Goal: Use online tool/utility: Utilize a website feature to perform a specific function

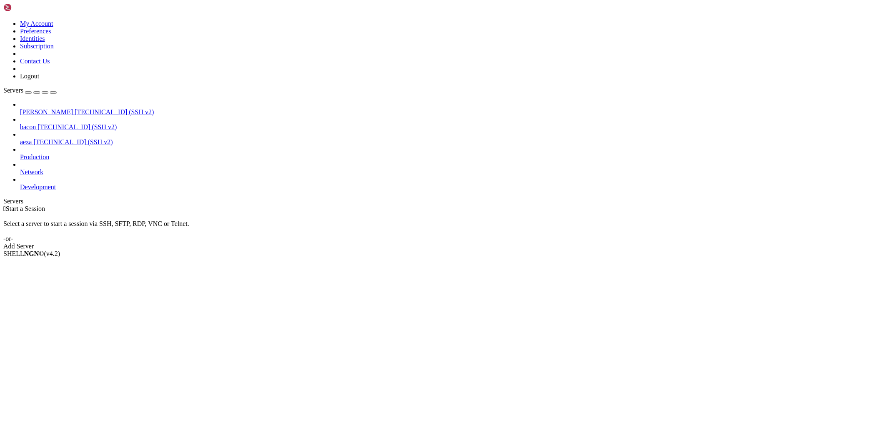
click at [20, 108] on icon at bounding box center [20, 108] width 0 height 0
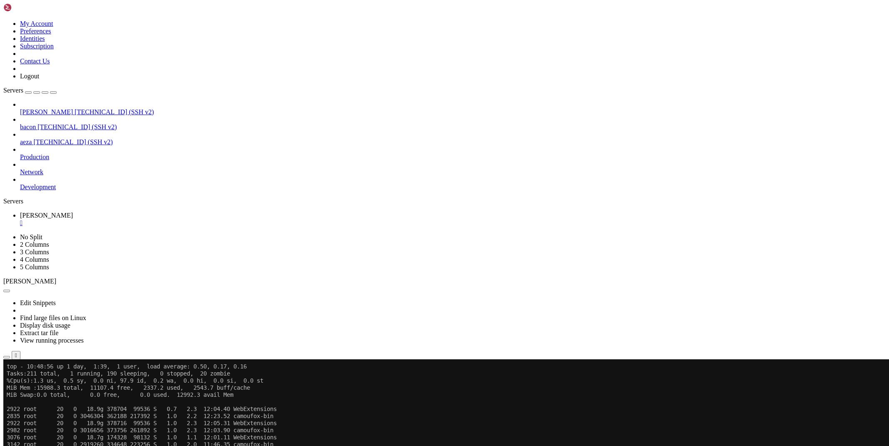
scroll to position [127, 0]
click at [141, 219] on div "" at bounding box center [452, 222] width 865 height 7
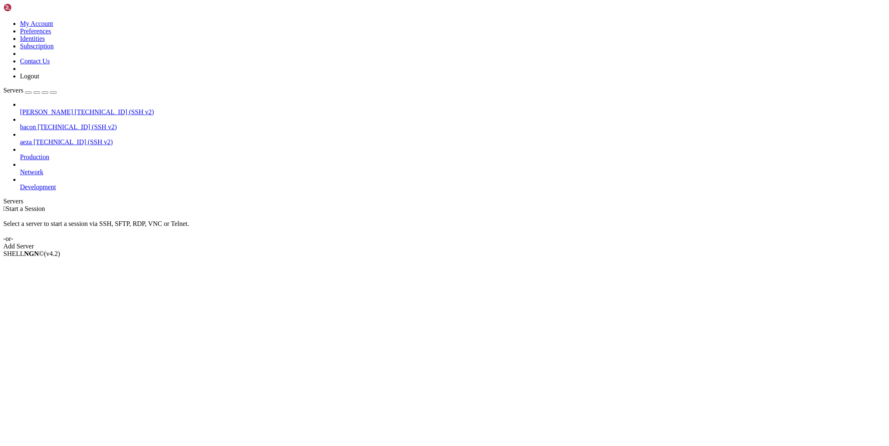
click at [36, 123] on span "bacon" at bounding box center [28, 126] width 16 height 7
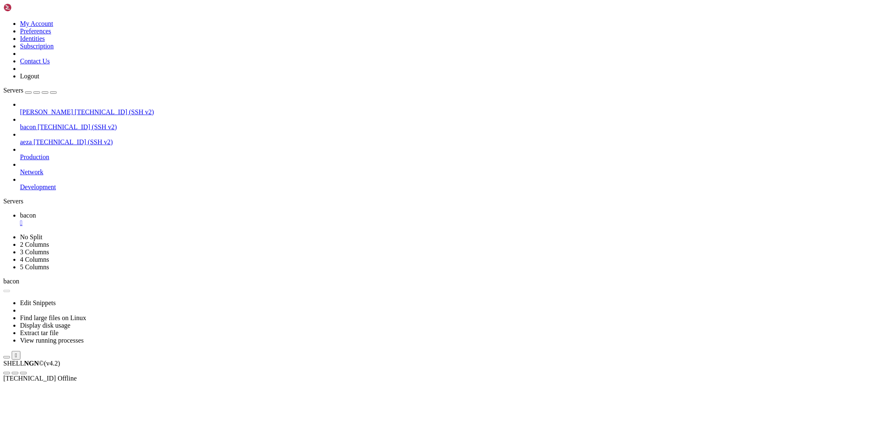
scroll to position [0, 0]
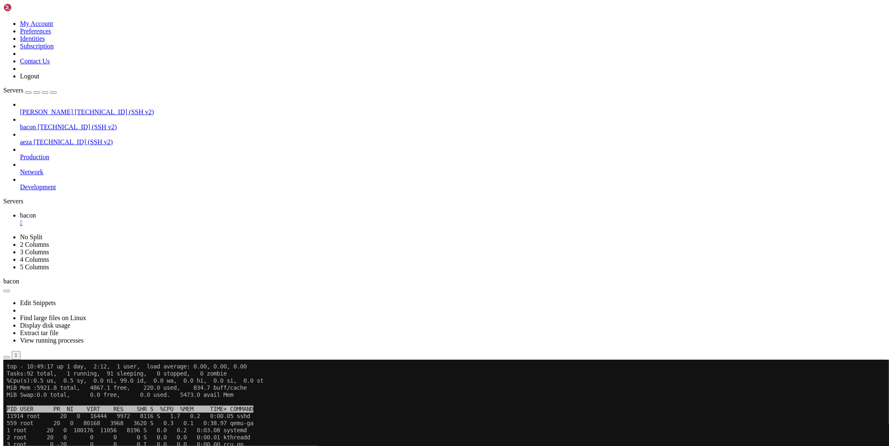
click at [141, 219] on div "" at bounding box center [452, 222] width 865 height 7
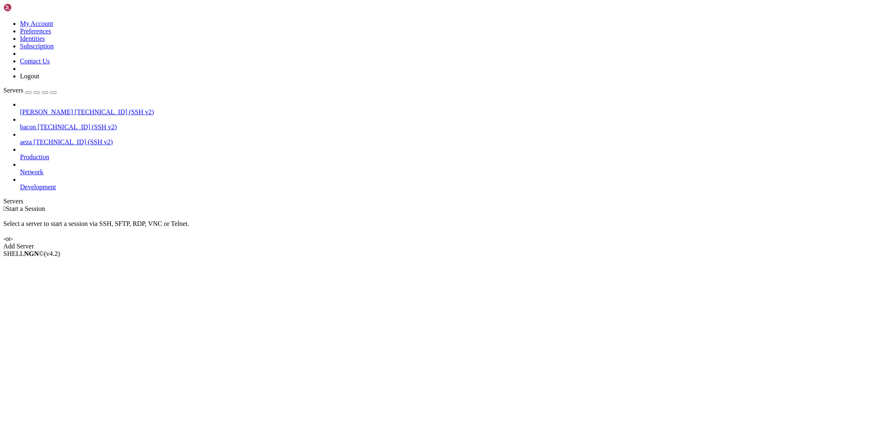
click at [32, 138] on span "aeza" at bounding box center [26, 141] width 12 height 7
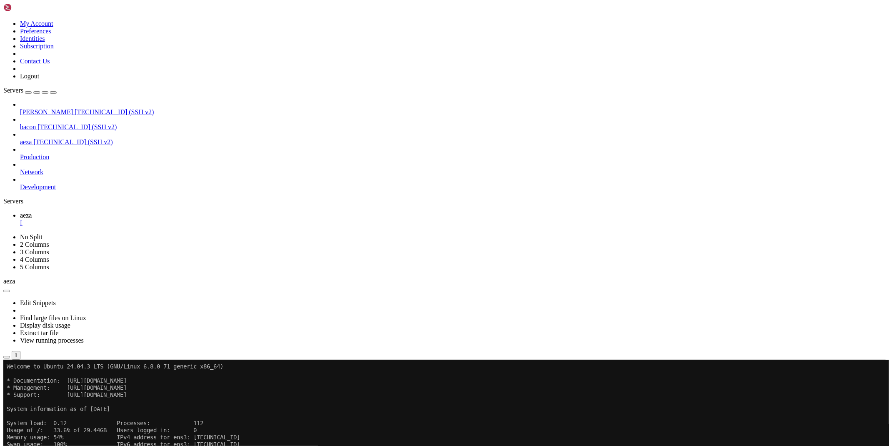
click at [377, 427] on x-row "Usage of /: 33.6% of 29.44GB Users logged in: 0" at bounding box center [395, 429] width 776 height 7
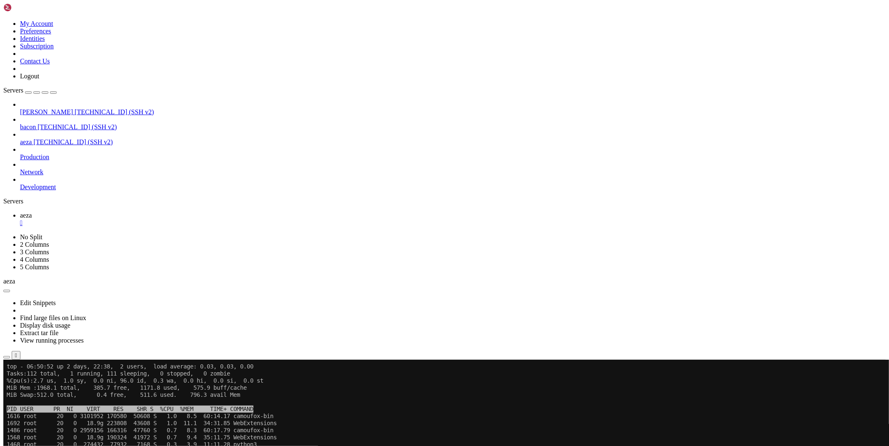
drag, startPoint x: 667, startPoint y: 559, endPoint x: 221, endPoint y: 442, distance: 460.6
click at [253, 410] on span "PID USER PR NI VIRT RES SHR S %CPU %MEM TIME+ COMMAND" at bounding box center [130, 408] width 247 height 7
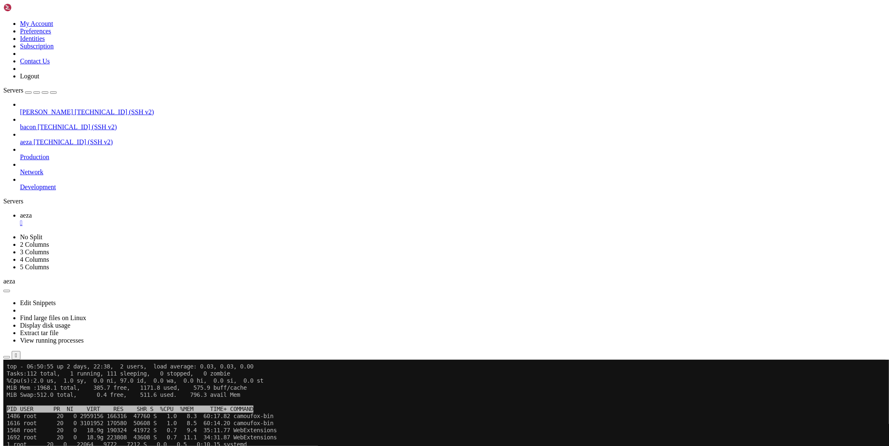
click at [303, 414] on x-row "1486 root 20 0 2959156 166316 47760 S 1.0 8.3 60:17.82 camoufox-bin" at bounding box center [395, 415] width 776 height 7
click at [239, 416] on x-row "1616 root 20 0 3101952 170580 50608 S 1.0 8.5 60:14.23 camoufox-bin" at bounding box center [395, 415] width 776 height 7
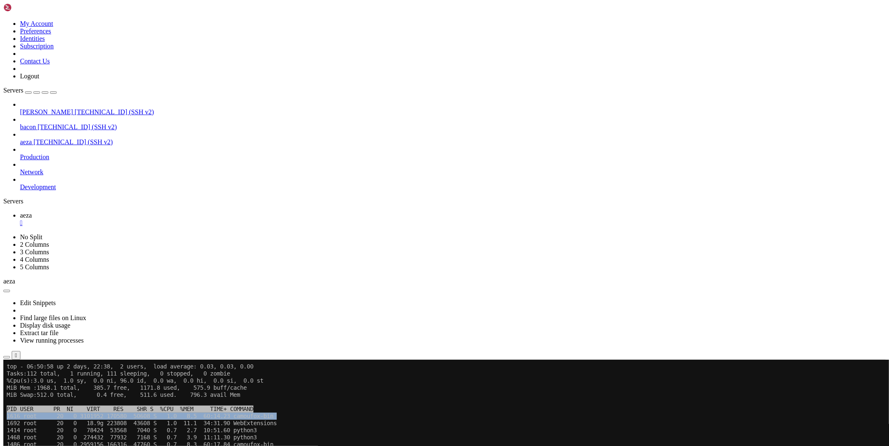
drag, startPoint x: 239, startPoint y: 416, endPoint x: 227, endPoint y: 416, distance: 11.7
click at [227, 416] on x-row "1616 root 20 0 3101952 170580 50608 S 1.0 8.5 60:14.23 camoufox-bin" at bounding box center [395, 415] width 776 height 7
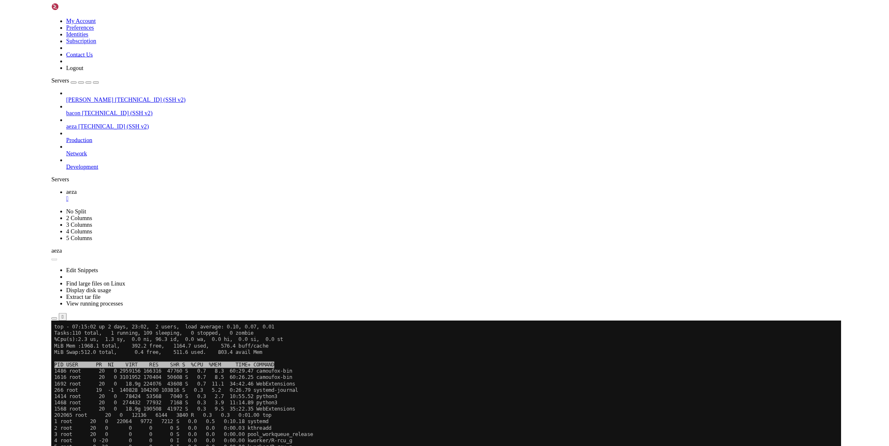
scroll to position [290, 0]
